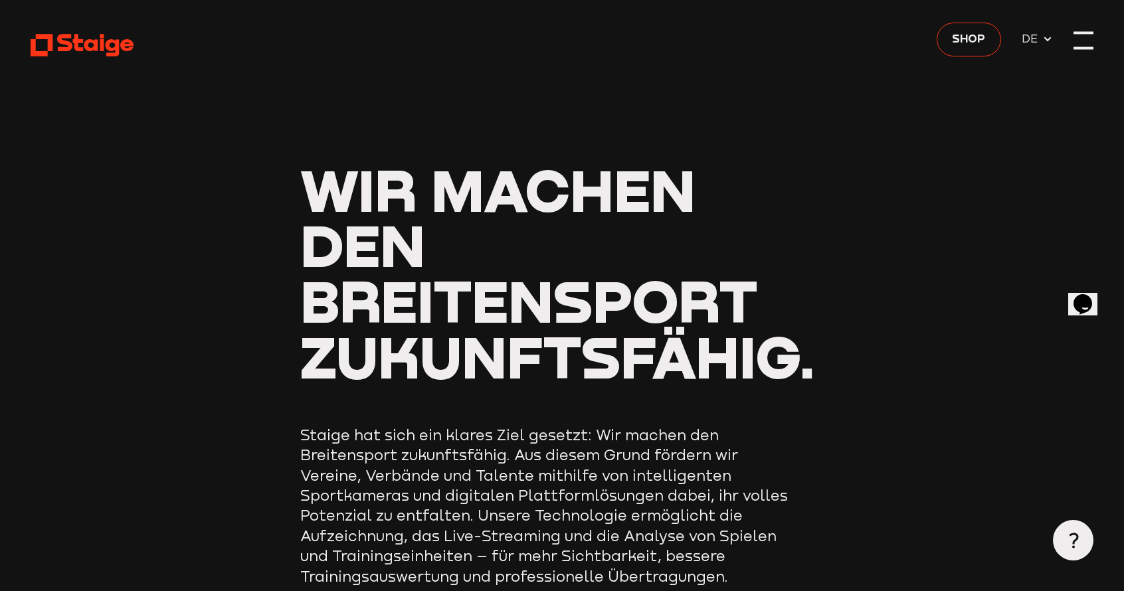
click at [1079, 46] on div at bounding box center [1083, 47] width 20 height 3
click at [1092, 46] on div at bounding box center [1083, 47] width 20 height 3
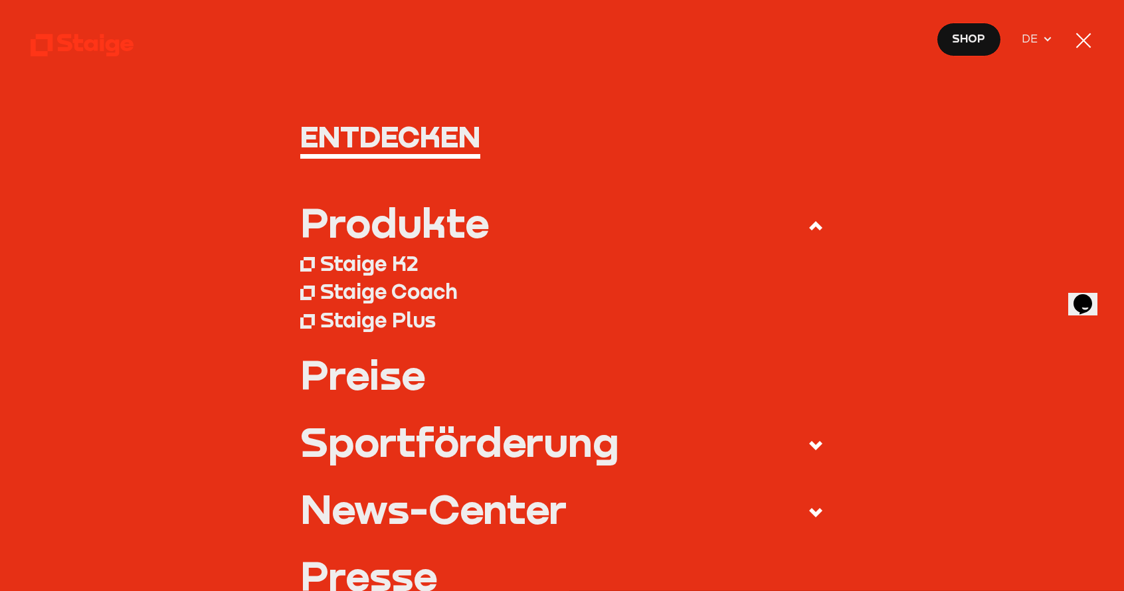
click at [1085, 49] on div at bounding box center [1083, 41] width 20 height 20
